Goal: Use online tool/utility: Utilize a website feature to perform a specific function

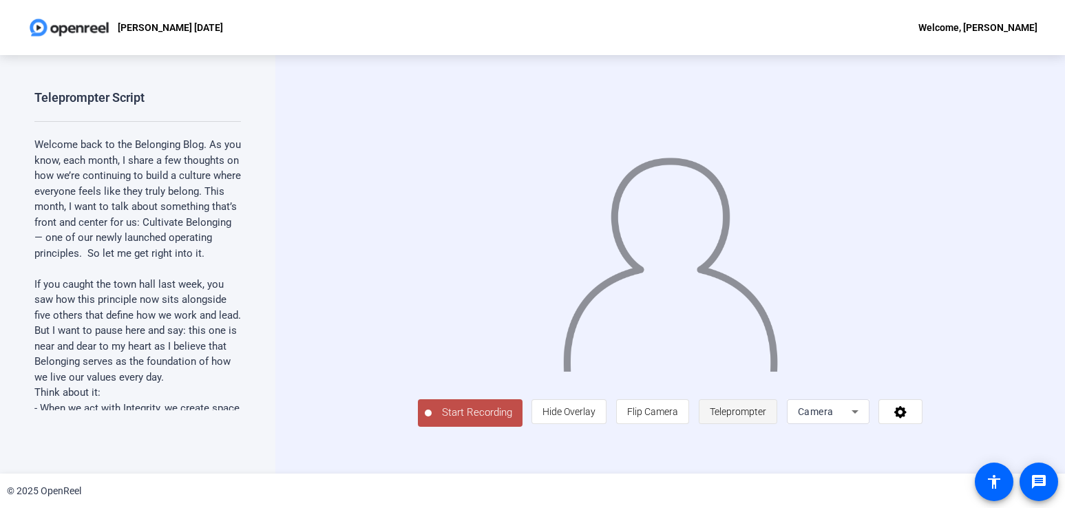
click at [766, 417] on span "Teleprompter" at bounding box center [738, 411] width 56 height 11
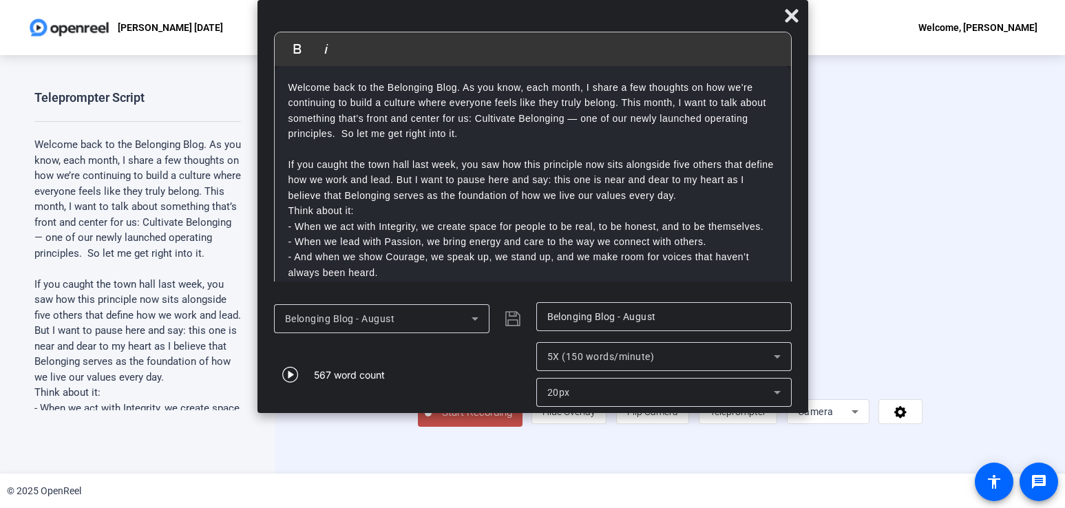
click at [473, 321] on icon at bounding box center [475, 318] width 17 height 17
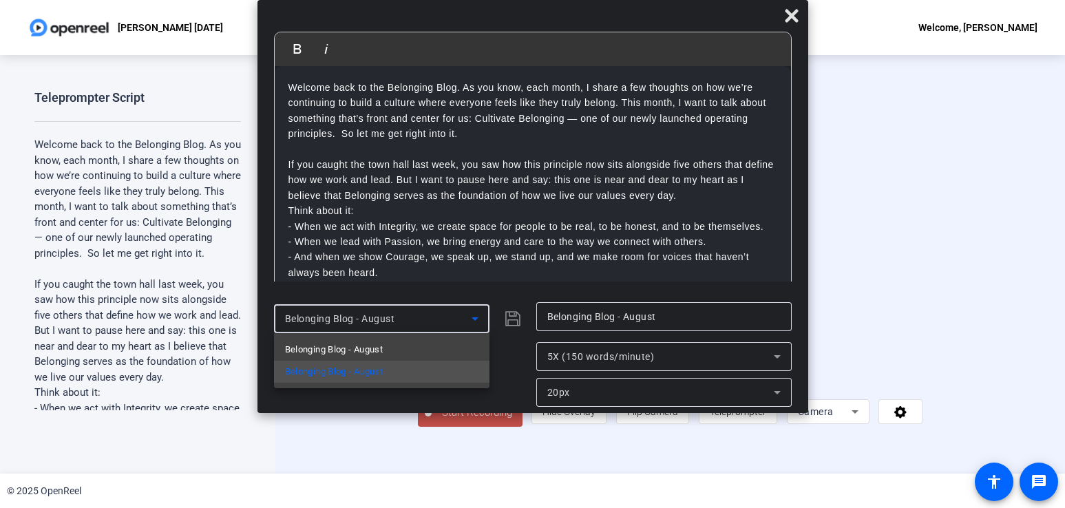
click at [555, 318] on div at bounding box center [532, 254] width 1065 height 508
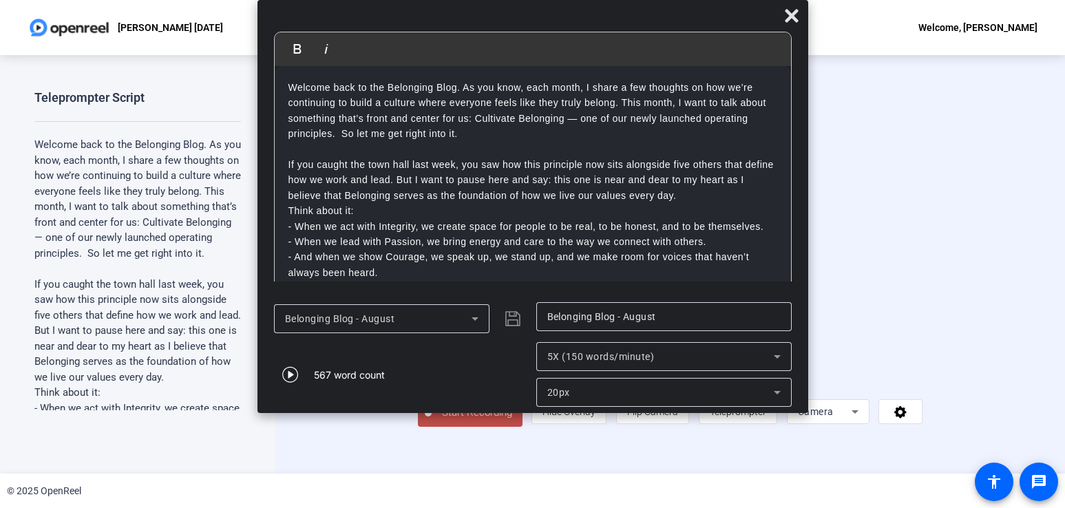
click at [567, 317] on input "Belonging Blog - August" at bounding box center [663, 316] width 233 height 17
click at [565, 319] on input "Belonging Blog - August" at bounding box center [663, 316] width 233 height 17
click at [480, 316] on icon at bounding box center [475, 318] width 17 height 17
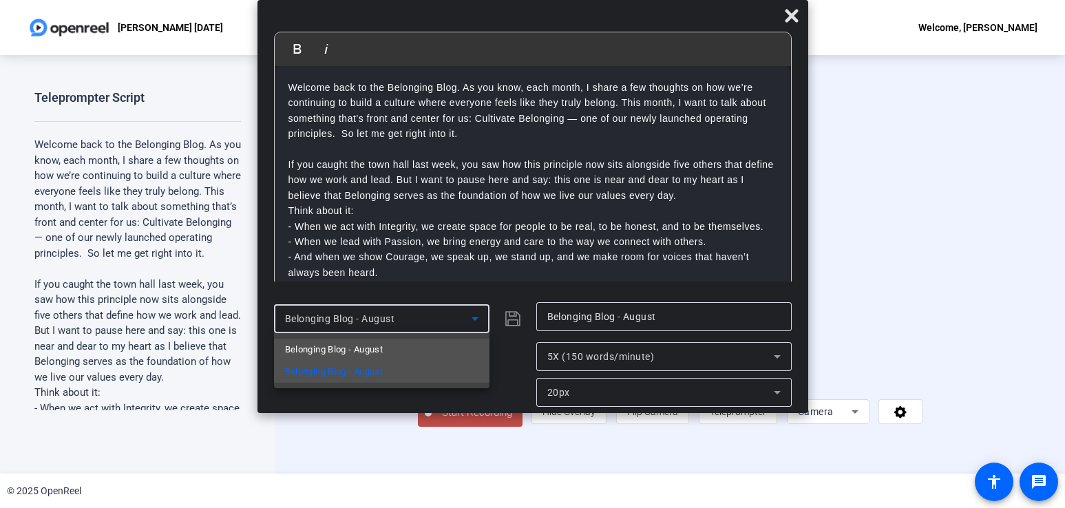
click at [390, 350] on mat-option "Belonging Blog - August" at bounding box center [381, 350] width 215 height 22
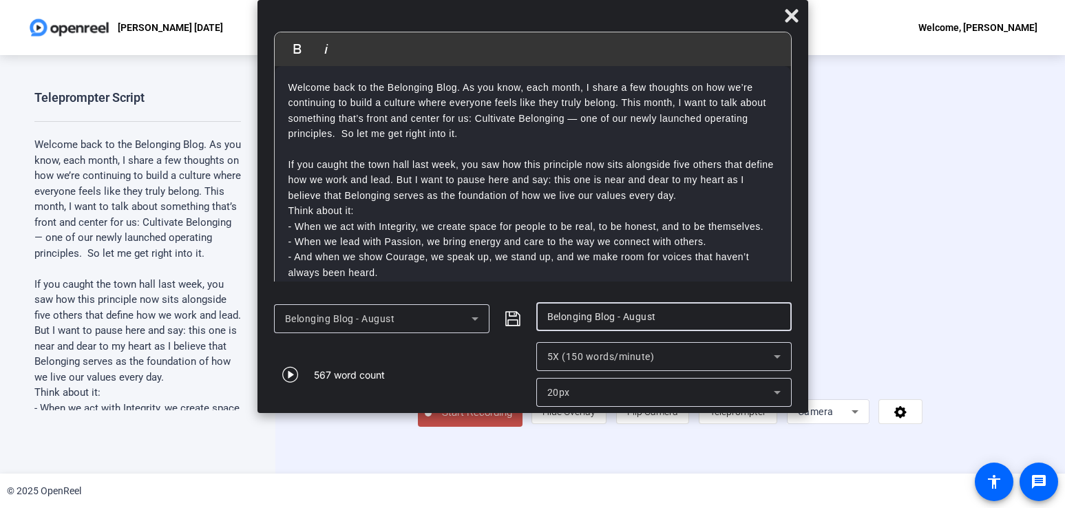
click at [584, 318] on input "Belonging Blog - August" at bounding box center [663, 316] width 233 height 17
type input "S"
click at [592, 319] on input "ACS Gala - [DATE]" at bounding box center [663, 316] width 233 height 17
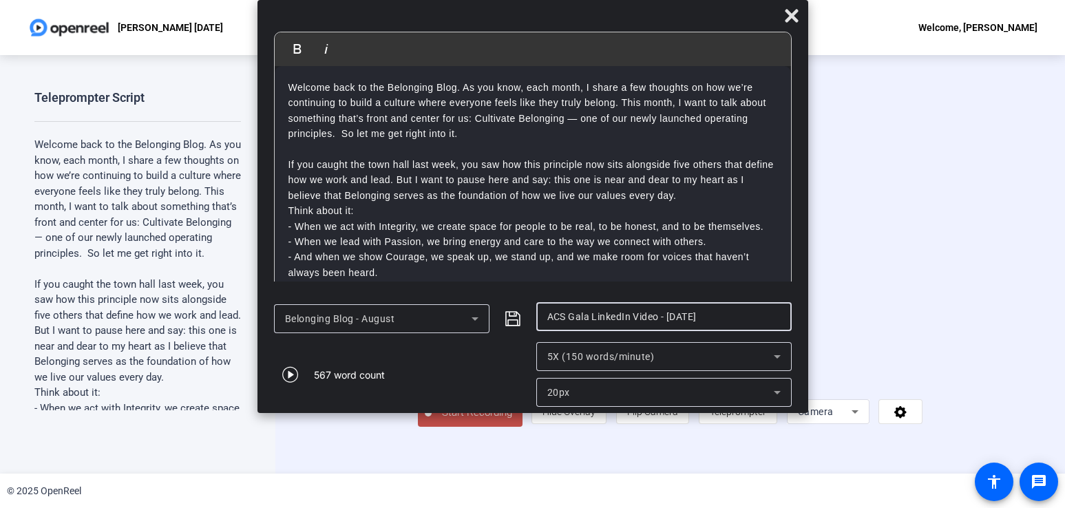
type input "ACS Gala LinkedIn Video - [DATE]"
click at [547, 249] on p "- When we lead with Passion, we bring energy and care to the way we connect wit…" at bounding box center [532, 241] width 489 height 15
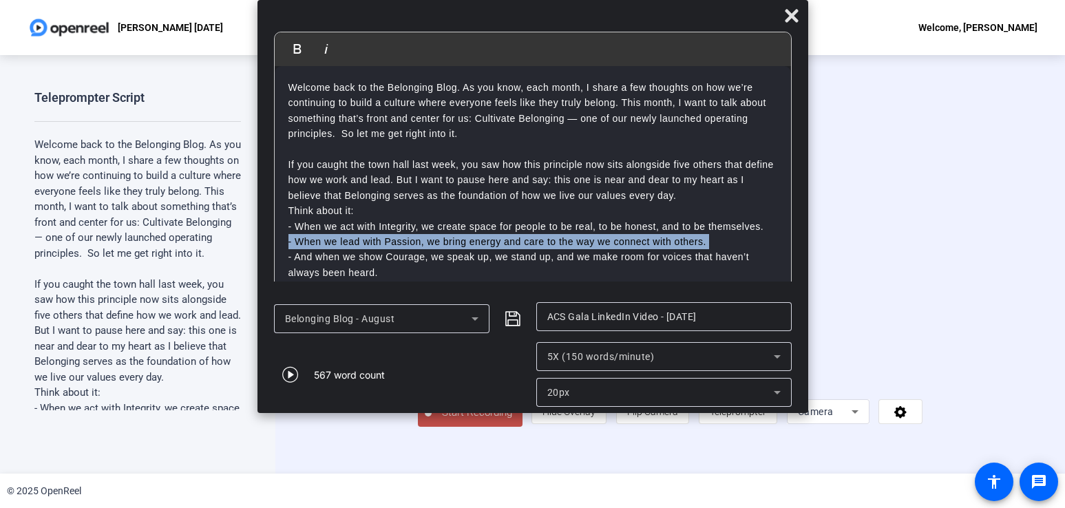
click at [547, 249] on p "- When we lead with Passion, we bring energy and care to the way we connect wit…" at bounding box center [532, 241] width 489 height 15
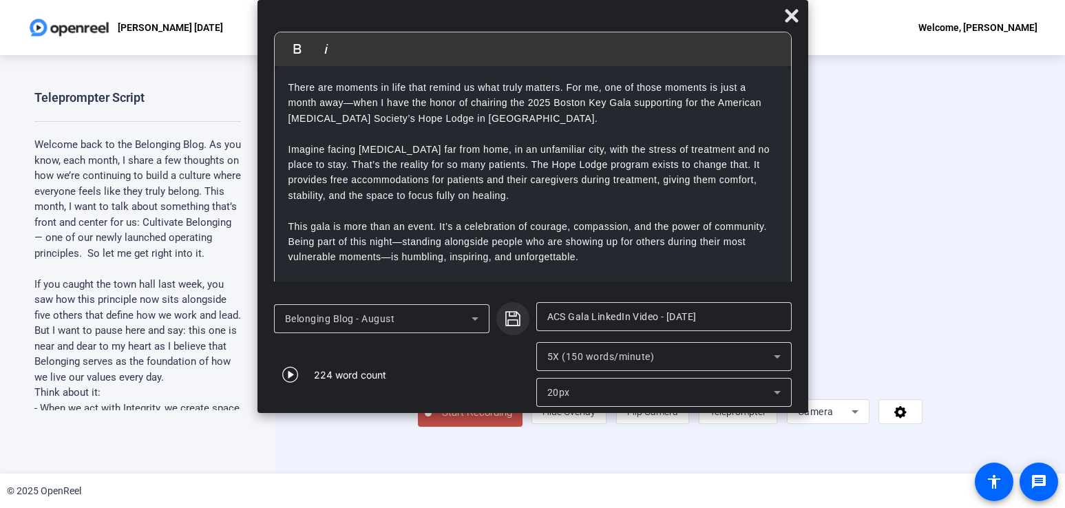
click at [513, 317] on icon "submit" at bounding box center [513, 318] width 17 height 17
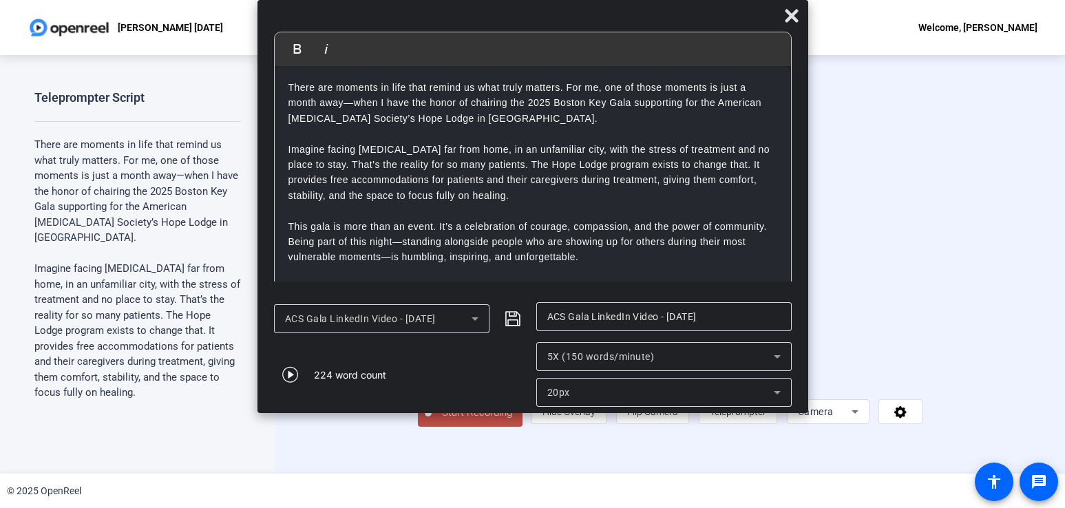
click at [690, 102] on p "There are moments in life that remind us what truly matters. For me, one of tho…" at bounding box center [532, 103] width 489 height 46
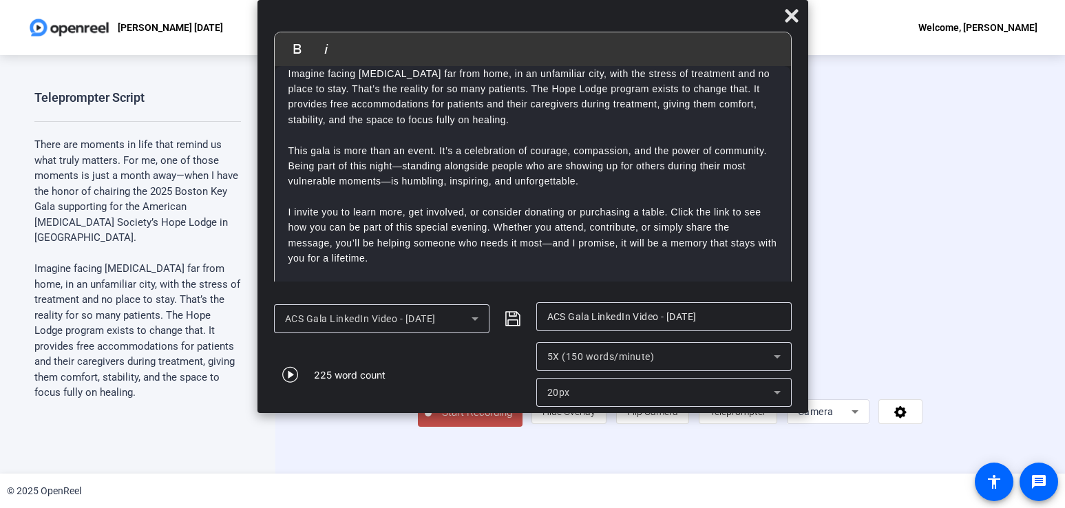
scroll to position [109, 0]
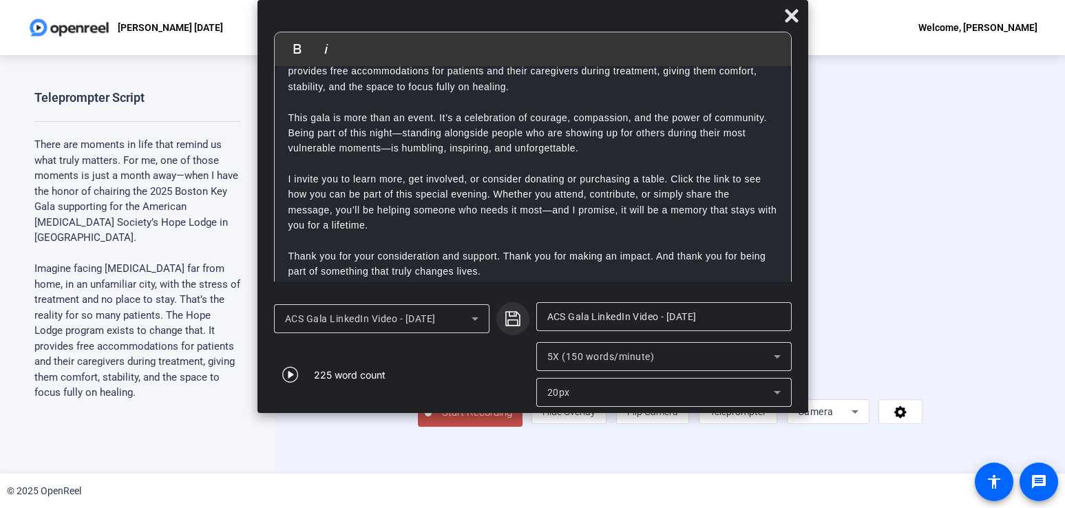
click at [516, 315] on icon "submit" at bounding box center [512, 318] width 15 height 15
